Goal: Transaction & Acquisition: Purchase product/service

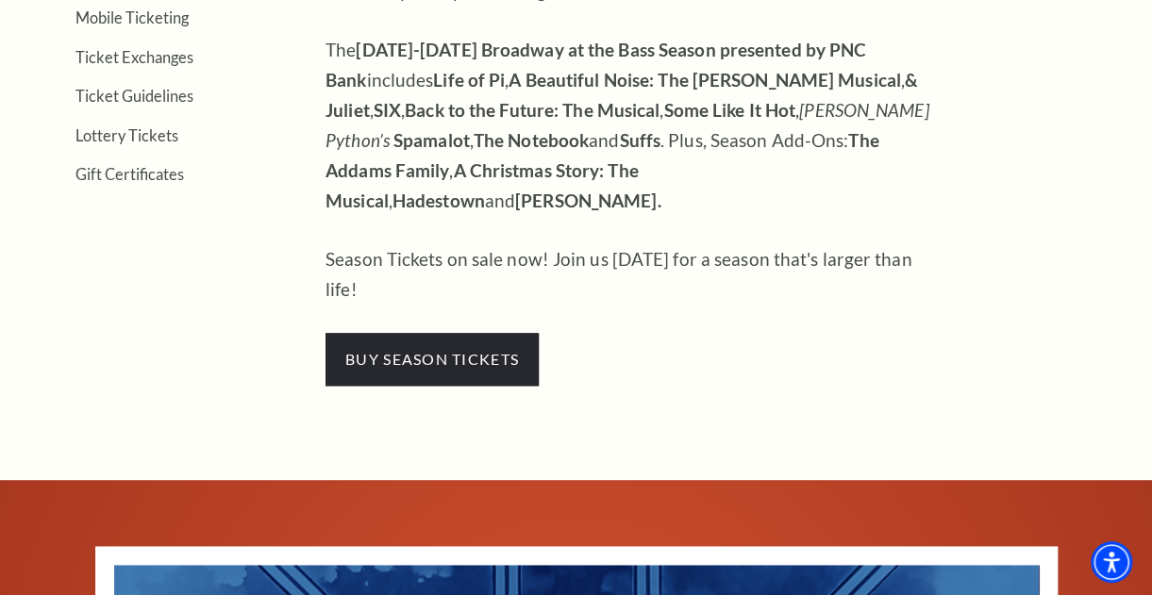
scroll to position [770, 0]
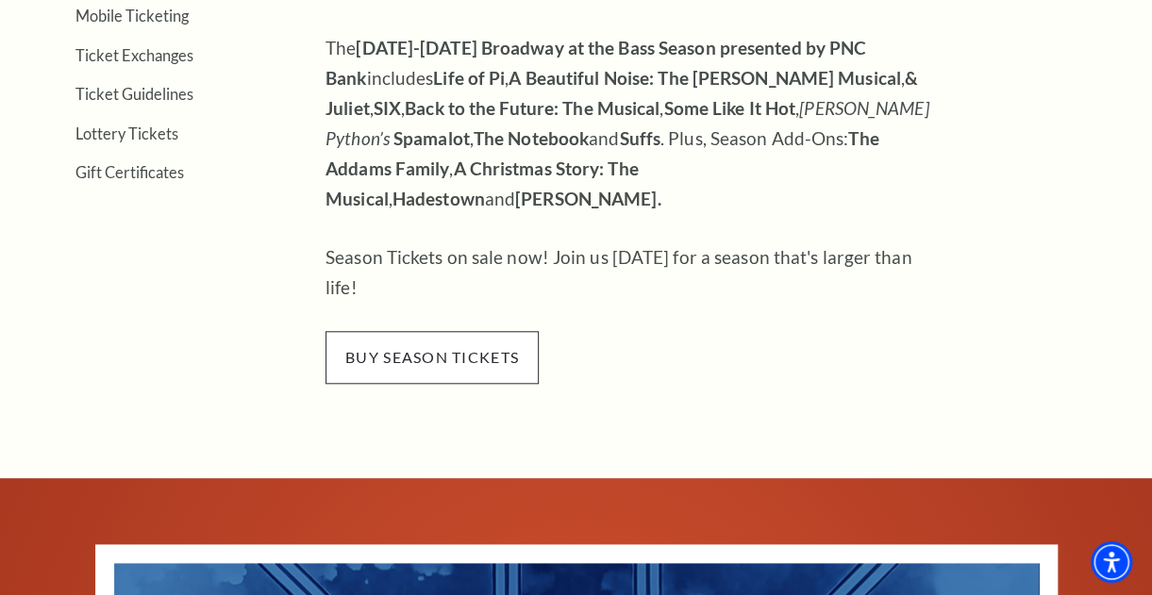
click at [398, 331] on span "buy season tickets" at bounding box center [432, 357] width 213 height 53
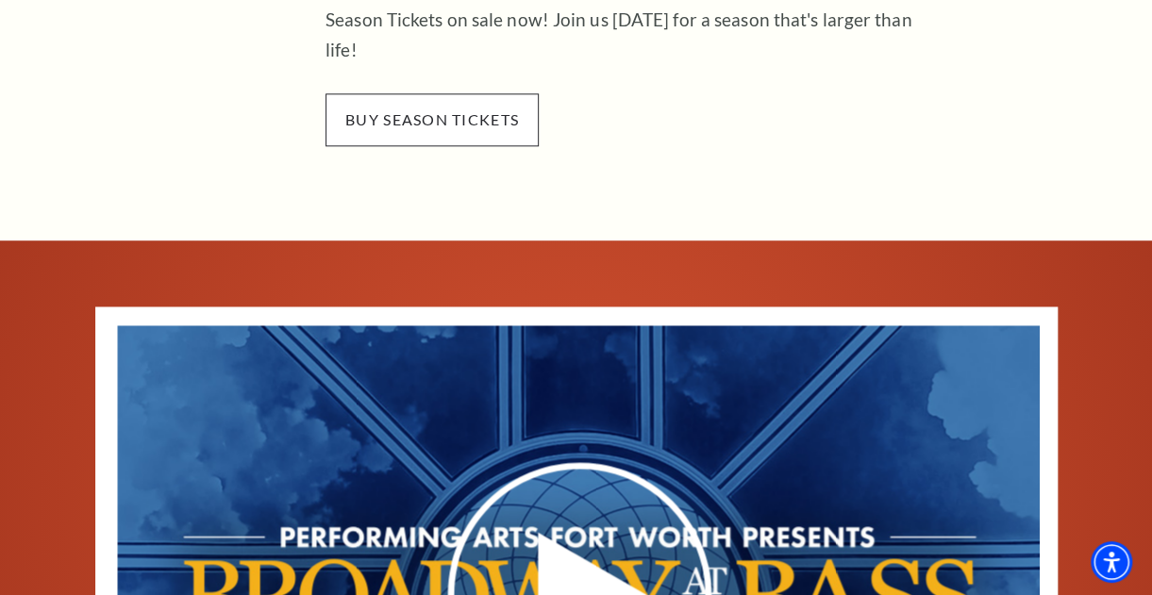
scroll to position [674, 0]
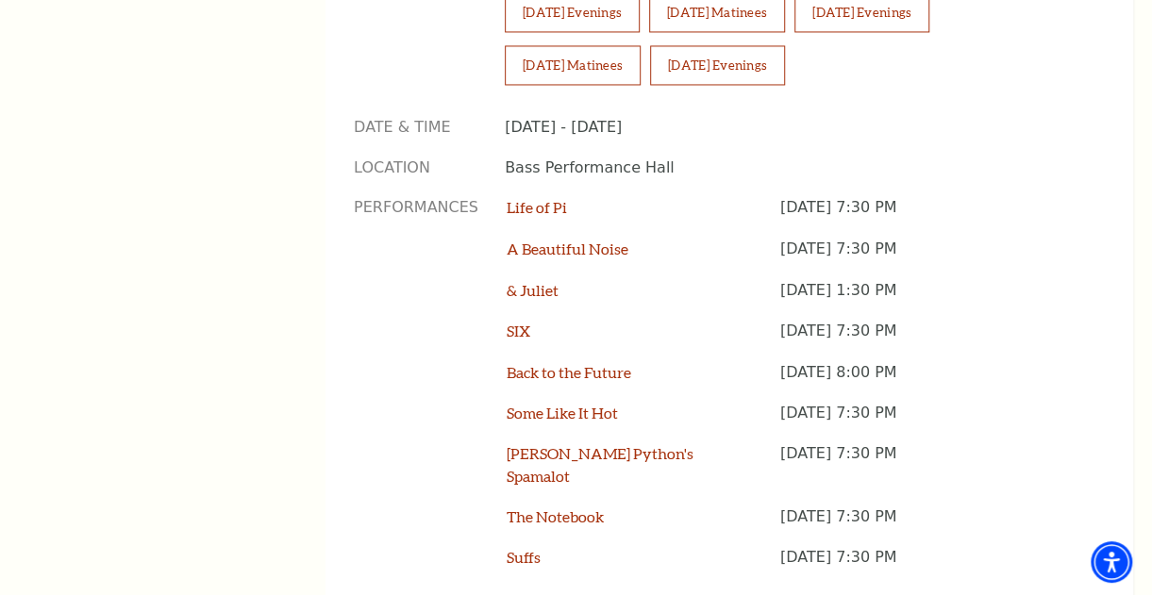
scroll to position [1522, 0]
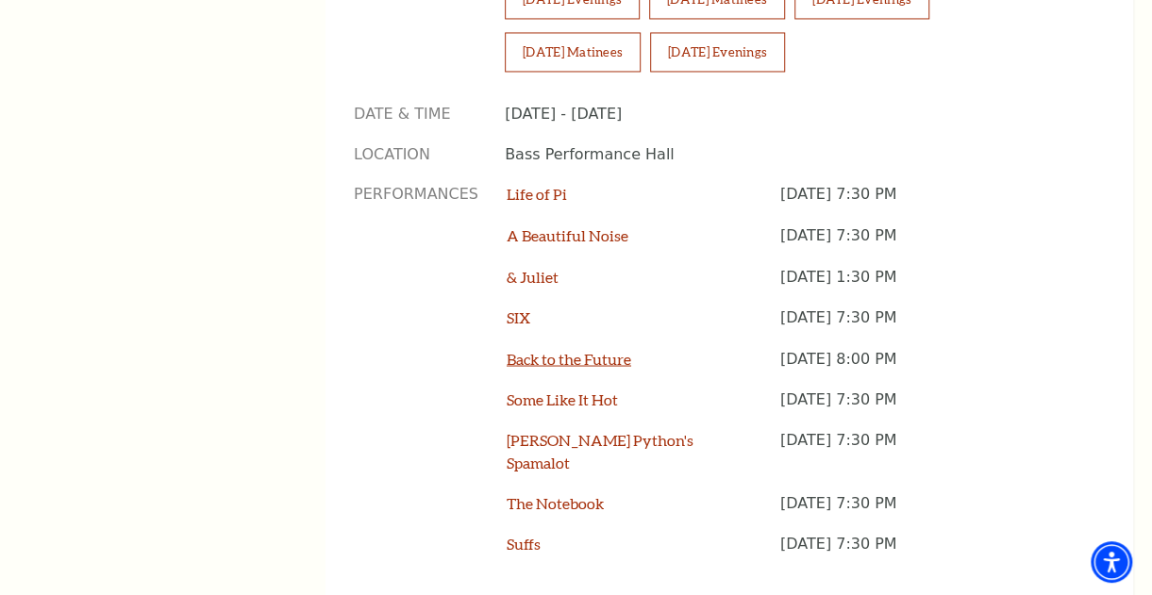
click at [575, 349] on link "Back to the Future" at bounding box center [569, 358] width 125 height 18
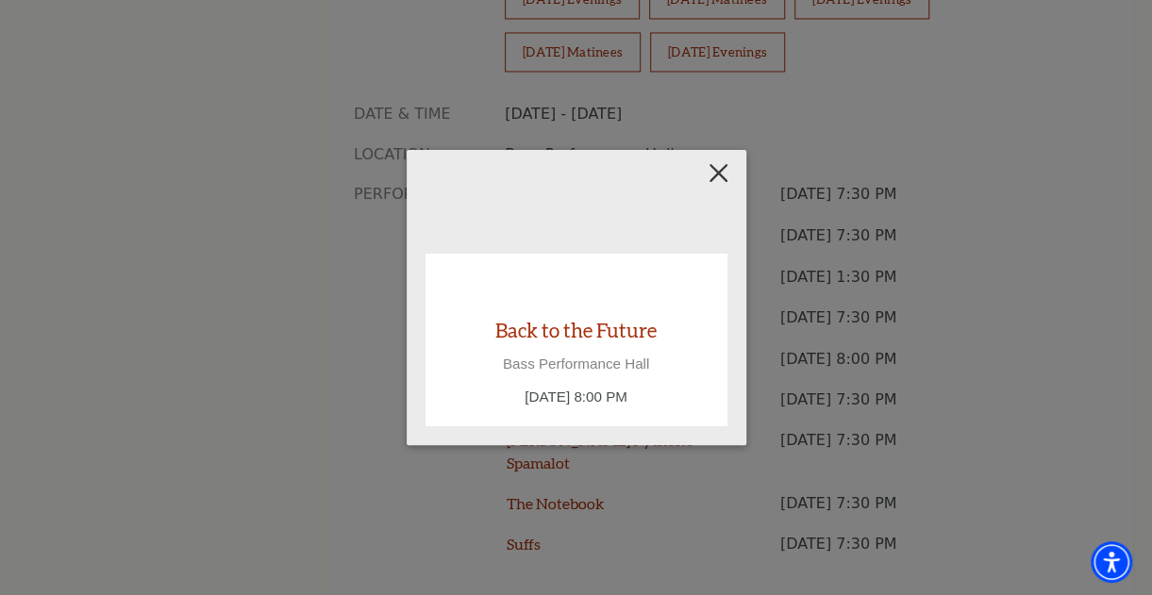
click at [702, 169] on button "Close" at bounding box center [718, 173] width 36 height 36
